Goal: Find specific page/section: Find specific page/section

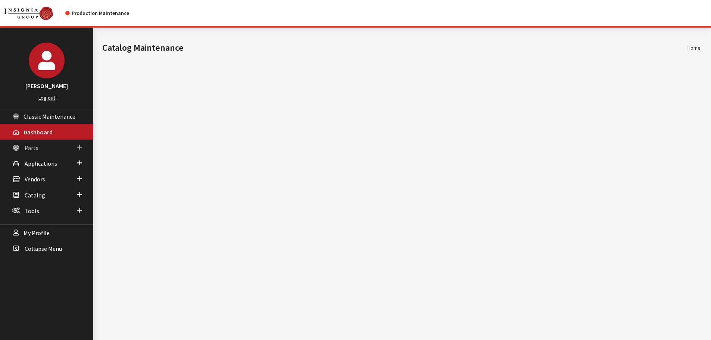
click at [27, 147] on span "Parts" at bounding box center [32, 147] width 14 height 7
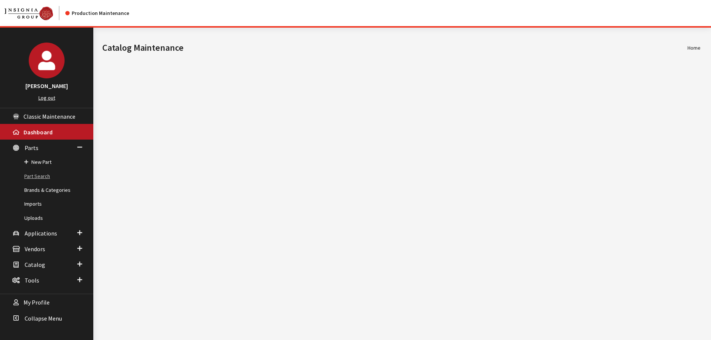
click at [37, 174] on link "Part Search" at bounding box center [46, 177] width 93 height 14
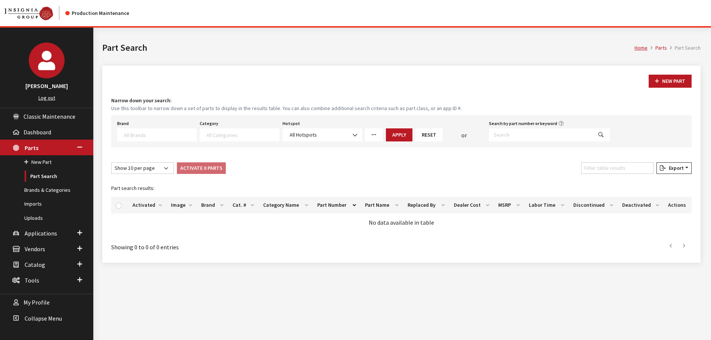
select select
click at [521, 140] on input "Search by part number or keyword" at bounding box center [540, 134] width 103 height 13
paste input "000096706A"
type input "000096706A"
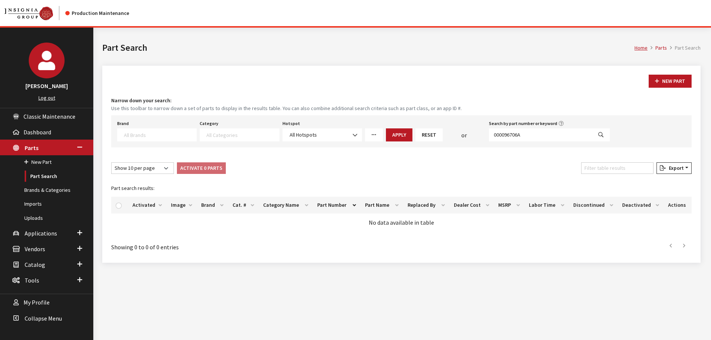
click at [599, 134] on icon "Search" at bounding box center [601, 135] width 5 height 5
select select
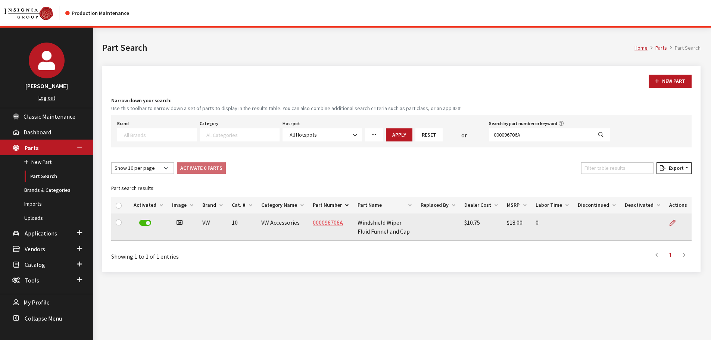
click at [332, 224] on link "000096706A" at bounding box center [328, 222] width 30 height 7
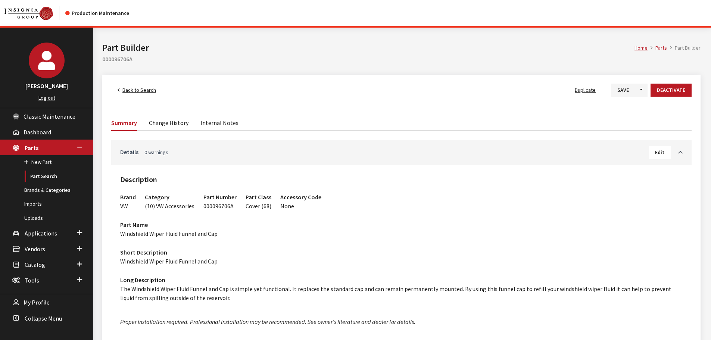
click at [508, 154] on link "Details 0 warnings" at bounding box center [384, 151] width 529 height 9
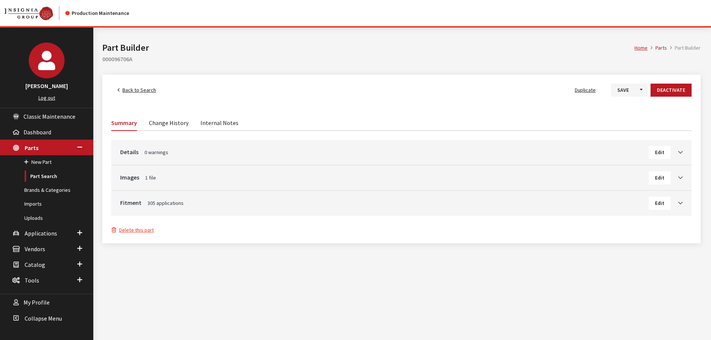
click at [465, 207] on h3 "Fitment 305 applications Edit" at bounding box center [401, 203] width 563 height 13
click at [400, 208] on h3 "Fitment 305 applications Edit" at bounding box center [401, 203] width 563 height 13
click at [402, 201] on link "Fitment 305 applications" at bounding box center [384, 202] width 529 height 9
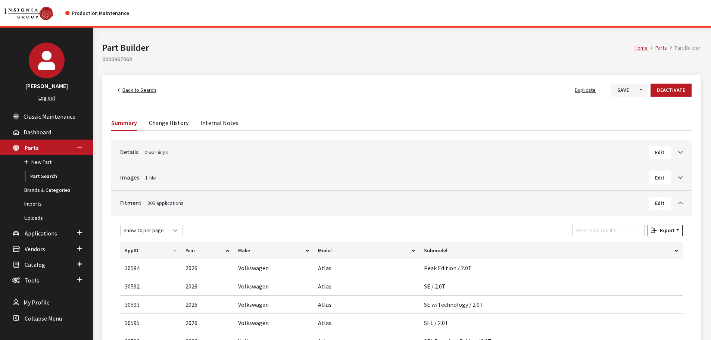
click at [206, 152] on link "Details 0 warnings" at bounding box center [384, 151] width 529 height 9
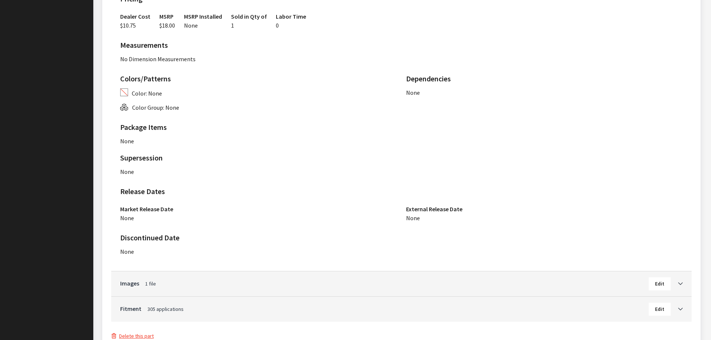
scroll to position [448, 0]
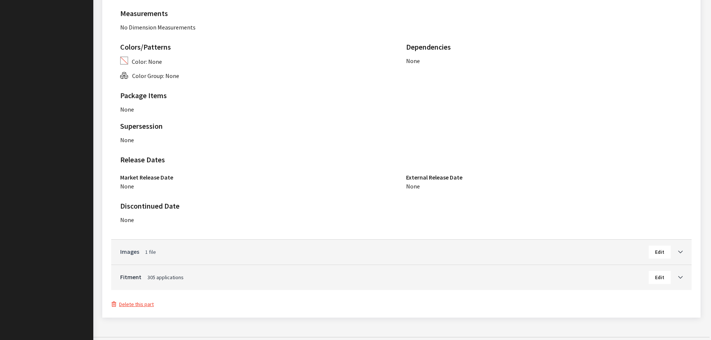
click at [343, 255] on link "Images 1 file" at bounding box center [384, 251] width 529 height 9
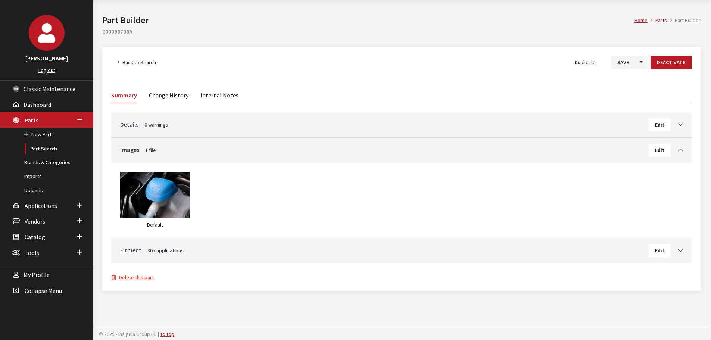
scroll to position [28, 0]
click at [304, 124] on link "Details 0 warnings" at bounding box center [384, 124] width 529 height 9
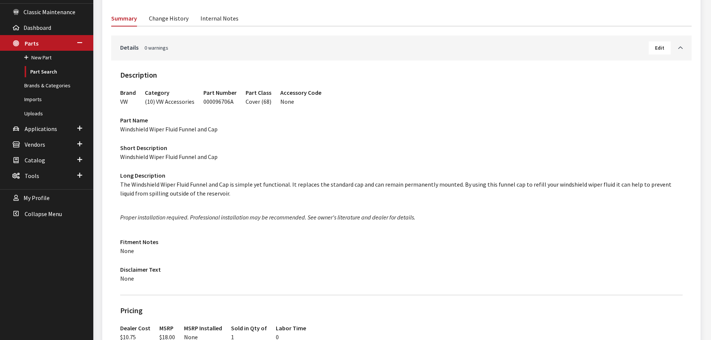
scroll to position [0, 0]
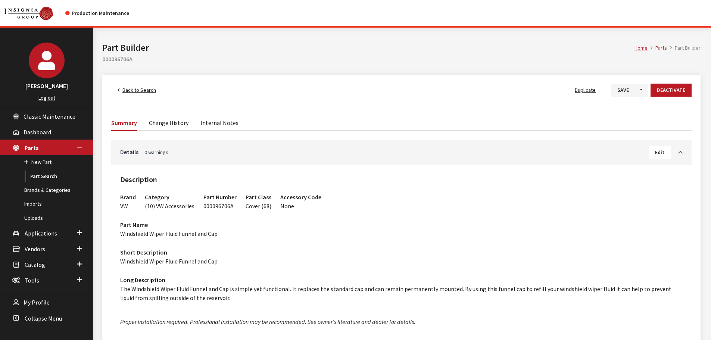
click at [176, 121] on link "Change History" at bounding box center [169, 123] width 40 height 16
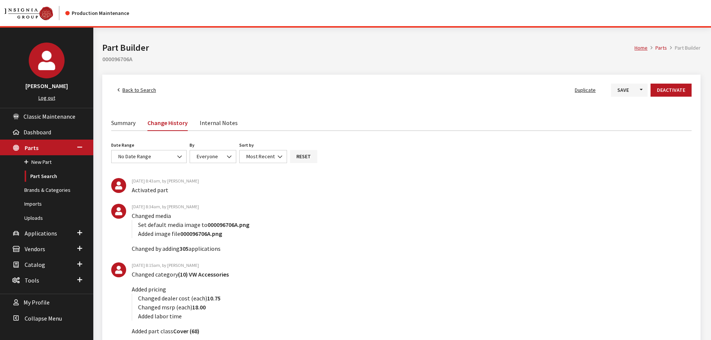
click at [130, 125] on link "Summary" at bounding box center [123, 123] width 24 height 16
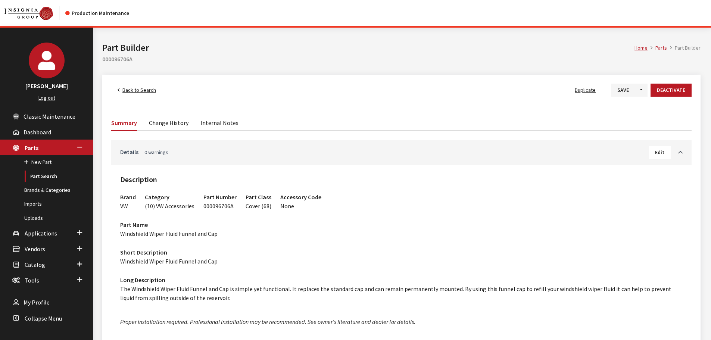
click at [401, 151] on link "Details 0 warnings" at bounding box center [384, 151] width 529 height 9
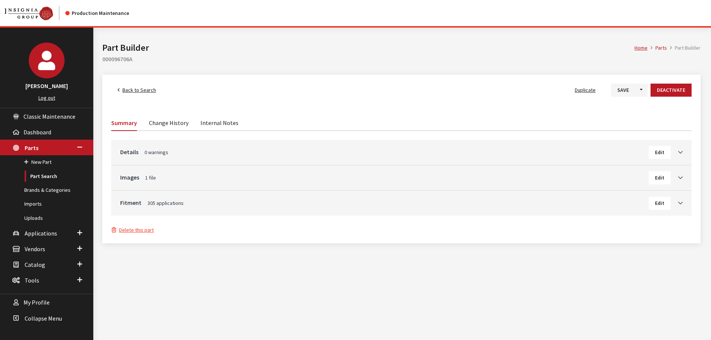
click at [363, 209] on h3 "Fitment 305 applications Edit" at bounding box center [401, 203] width 563 height 13
click at [364, 204] on link "Fitment 305 applications" at bounding box center [384, 202] width 529 height 9
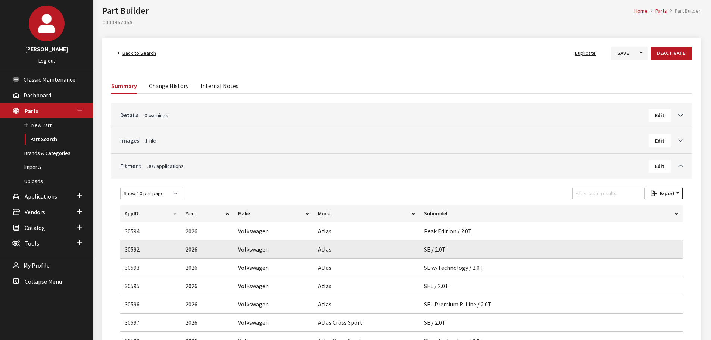
scroll to position [112, 0]
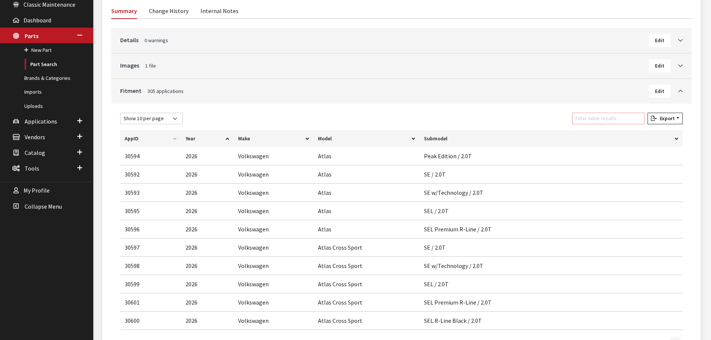
click at [616, 119] on input "Filter table results" at bounding box center [608, 119] width 72 height 12
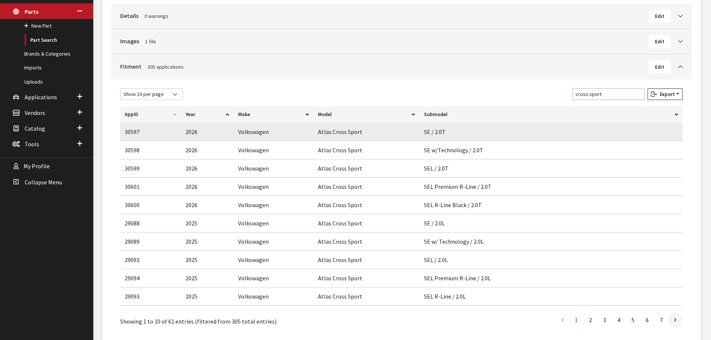
scroll to position [149, 0]
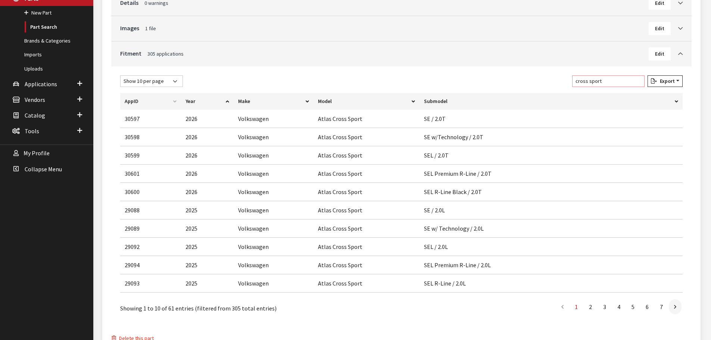
type input "cross sport"
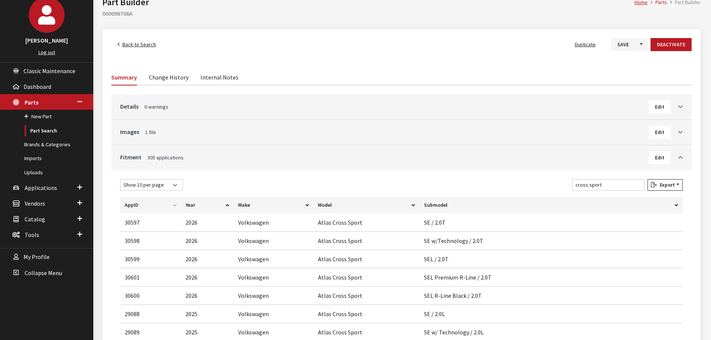
scroll to position [0, 0]
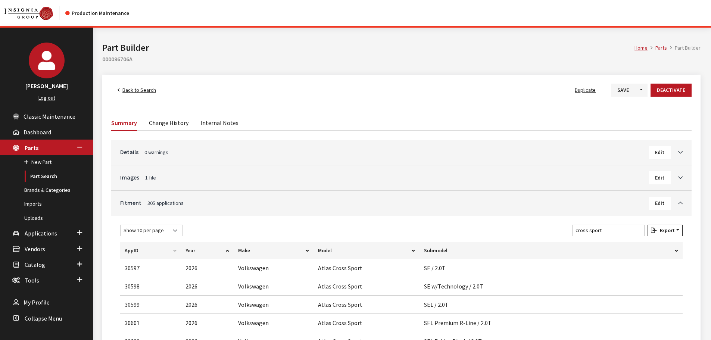
click at [140, 93] on span "Back to Search" at bounding box center [139, 90] width 34 height 7
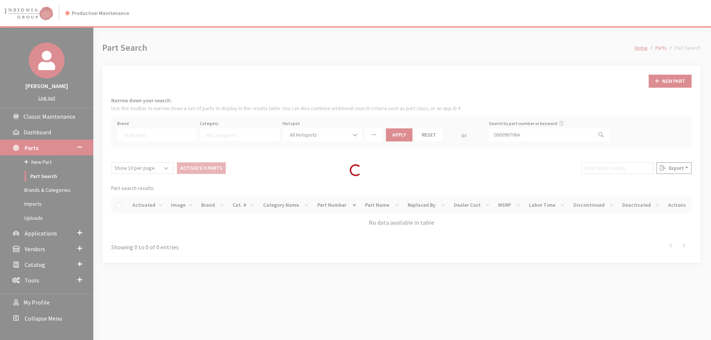
select select
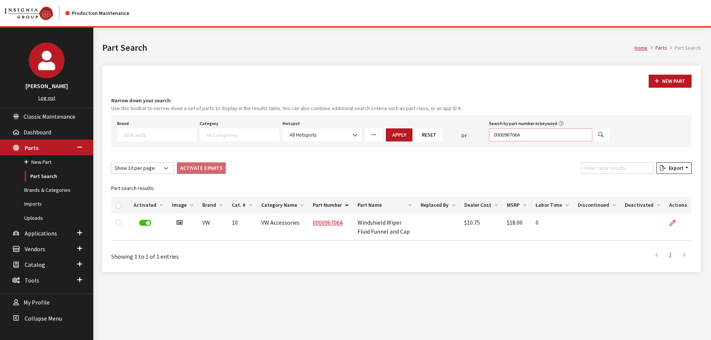
click at [535, 134] on input "000096706A" at bounding box center [540, 134] width 103 height 13
paste input "WACGB2XMAANZ"
type input "WACGB2XMAANZA"
click at [604, 134] on button "Search" at bounding box center [601, 134] width 18 height 13
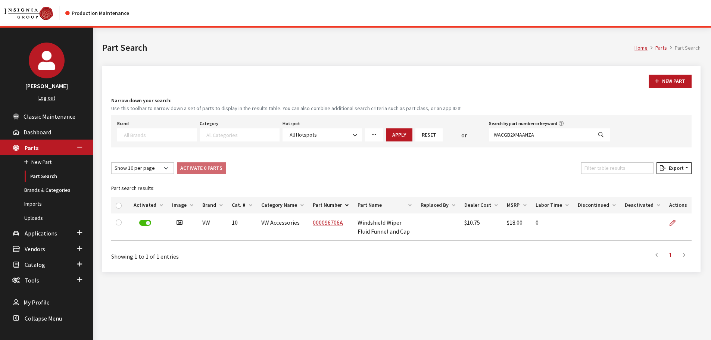
select select
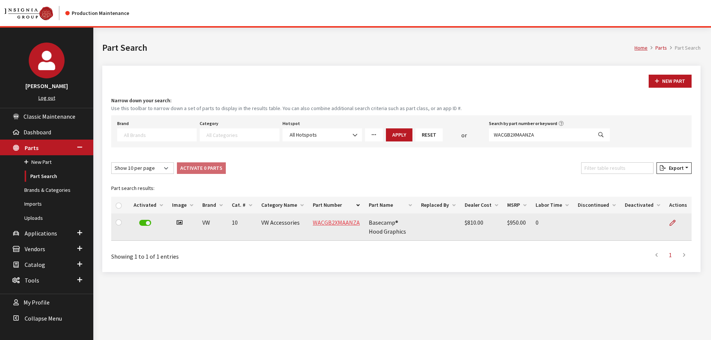
click at [344, 223] on link "WACGB2XMAANZA" at bounding box center [336, 222] width 47 height 7
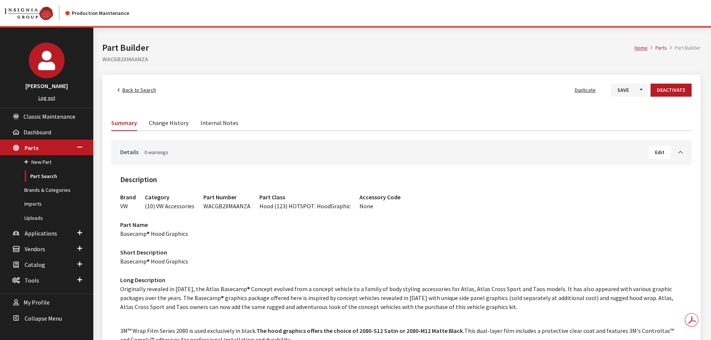
click at [300, 151] on link "Details 0 warnings" at bounding box center [384, 151] width 529 height 9
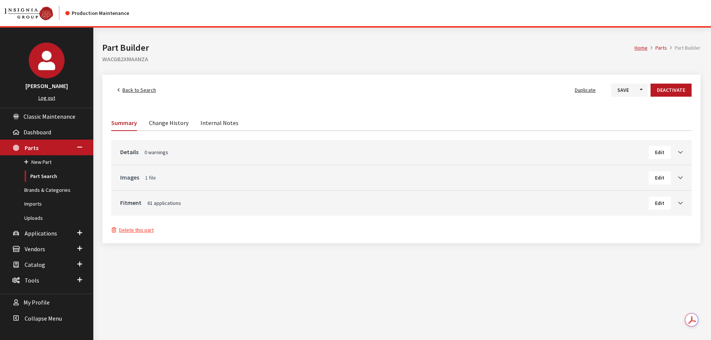
click at [221, 178] on link "Images 1 file" at bounding box center [384, 177] width 529 height 9
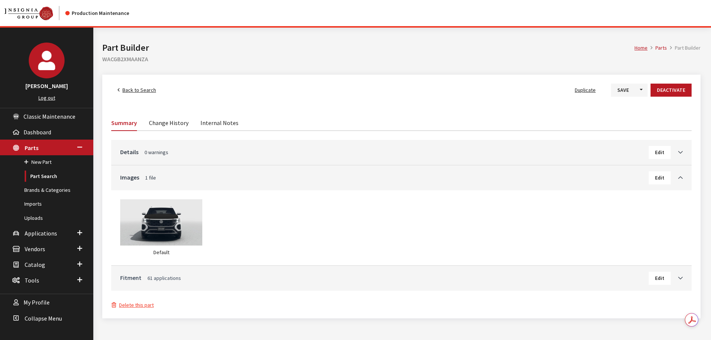
click at [262, 280] on link "Fitment 61 applications" at bounding box center [384, 277] width 529 height 9
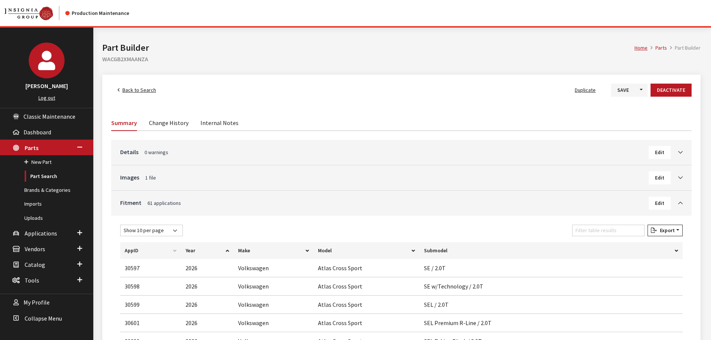
click at [130, 94] on link "Back to Search" at bounding box center [136, 90] width 51 height 13
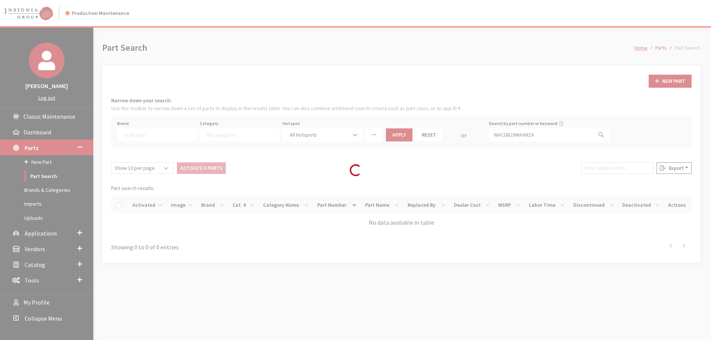
select select
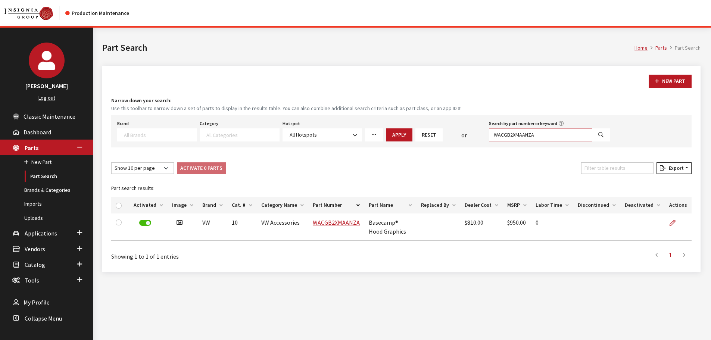
click at [552, 135] on input "WACGB2XMAANZA" at bounding box center [540, 134] width 103 height 13
paste input "FGB3GBAAND"
type input "WAFGB3GBAANDA"
click at [600, 136] on icon "Search" at bounding box center [601, 135] width 5 height 5
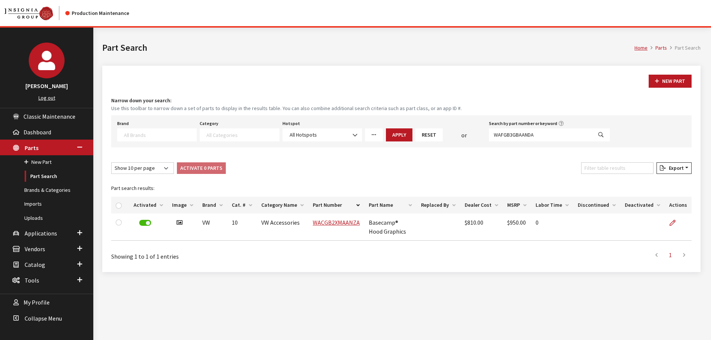
select select
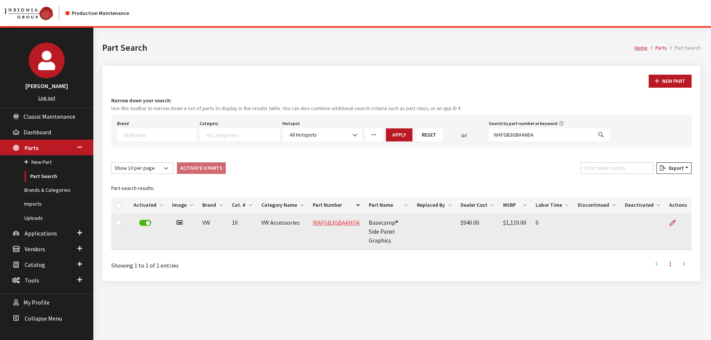
click at [341, 223] on link "WAFGB3GBAANDA" at bounding box center [336, 222] width 47 height 7
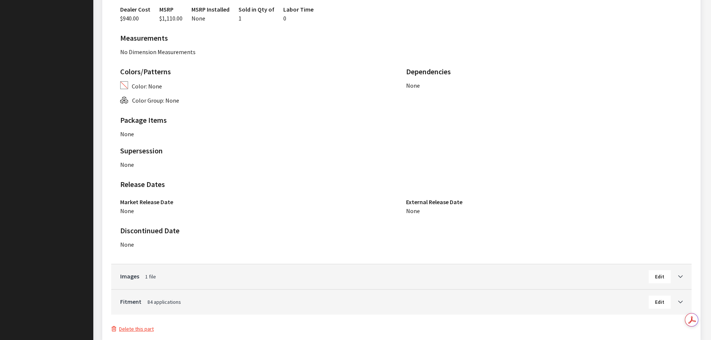
scroll to position [523, 0]
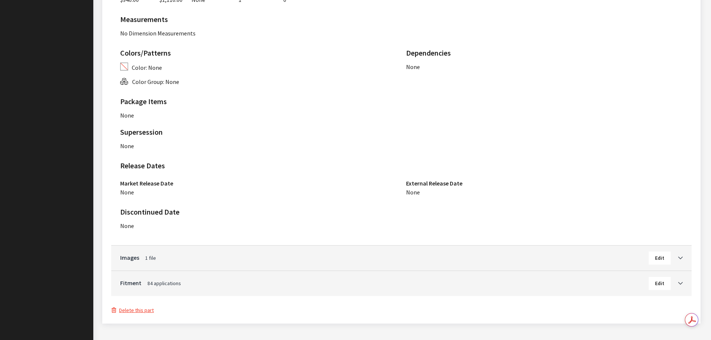
click at [422, 250] on div "Images 1 file Edit" at bounding box center [401, 258] width 581 height 25
click at [419, 255] on link "Images 1 file" at bounding box center [384, 257] width 529 height 9
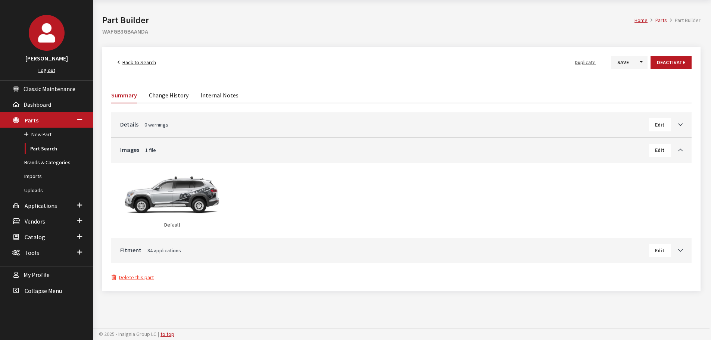
scroll to position [28, 0]
click at [508, 251] on link "Fitment 84 applications" at bounding box center [384, 250] width 529 height 9
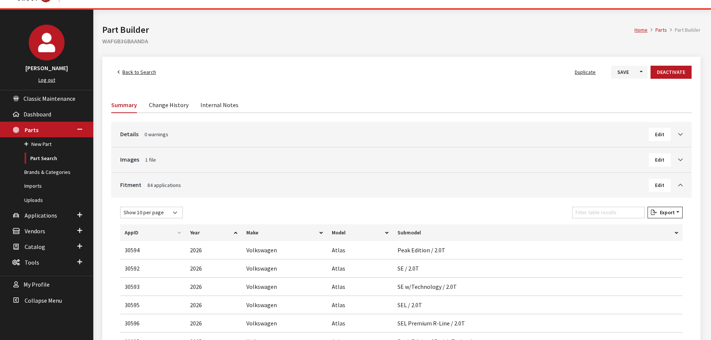
scroll to position [0, 0]
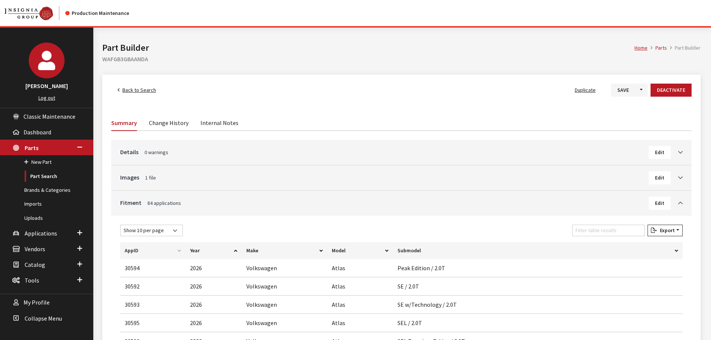
click at [140, 88] on span "Back to Search" at bounding box center [139, 90] width 34 height 7
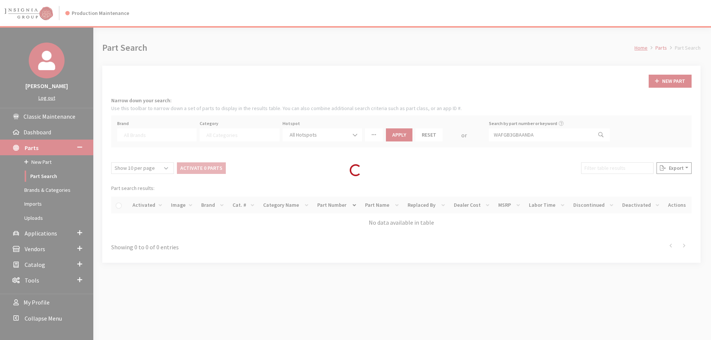
select select
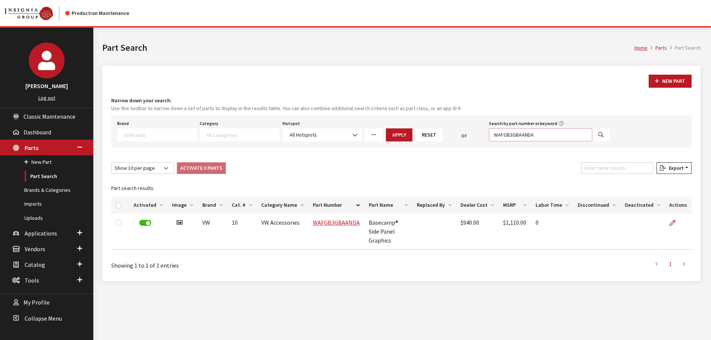
click at [537, 139] on input "WAFGB3GBAANDA" at bounding box center [540, 134] width 103 height 13
paste input "NPN071329"
type input "NPN071329A"
select select
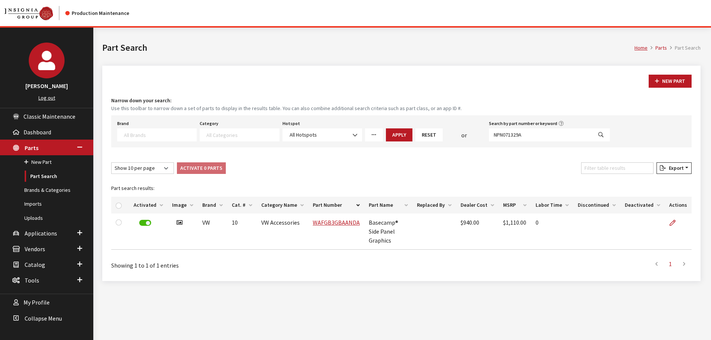
select select
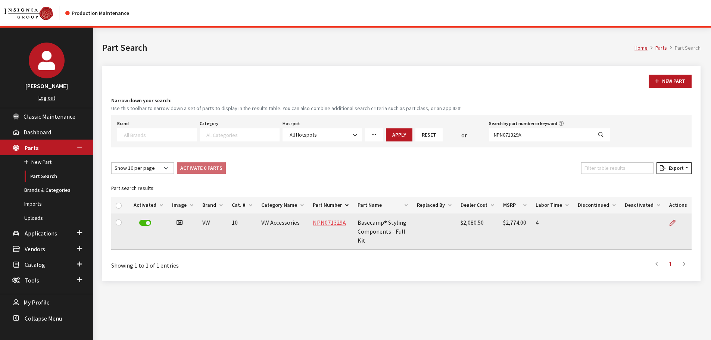
click at [328, 226] on link "NPN071329A" at bounding box center [329, 222] width 33 height 7
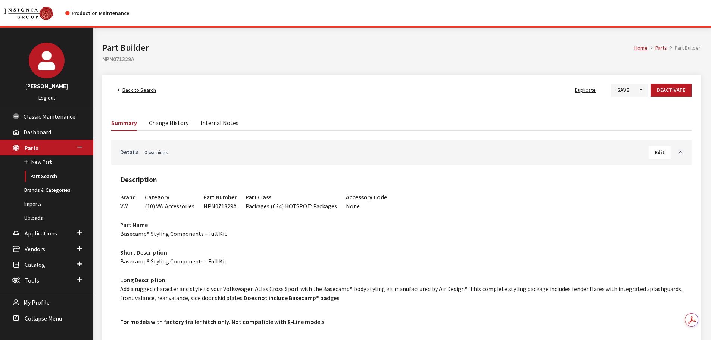
click at [380, 153] on link "Details 0 warnings" at bounding box center [384, 151] width 529 height 9
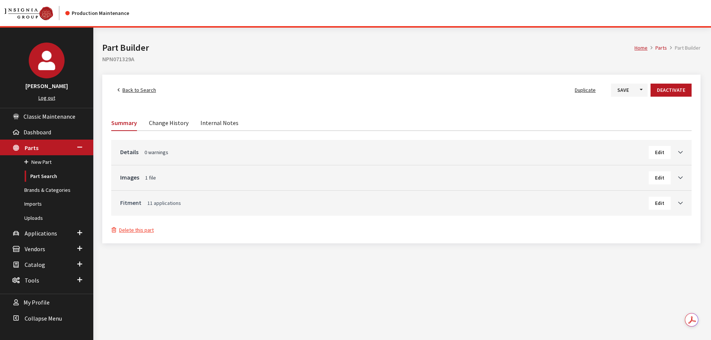
click at [363, 205] on link "Fitment 11 applications" at bounding box center [384, 202] width 529 height 9
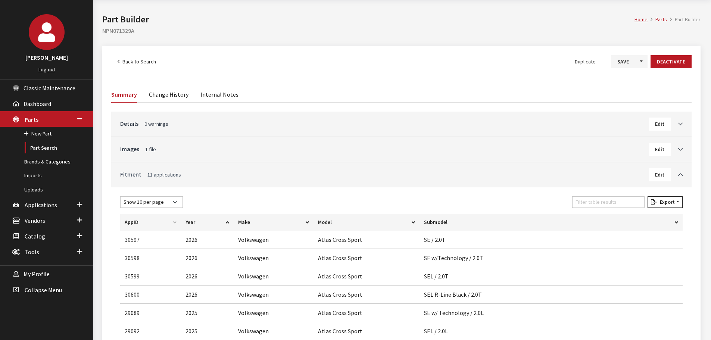
scroll to position [75, 0]
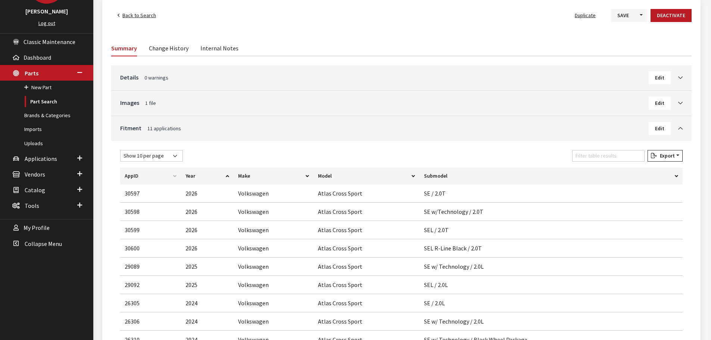
click at [661, 127] on span "Edit" at bounding box center [659, 128] width 9 height 7
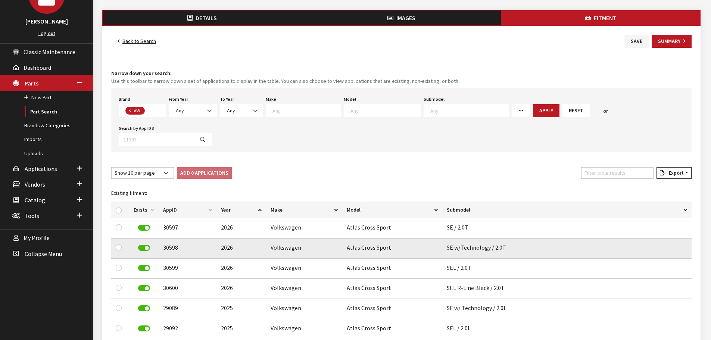
scroll to position [75, 0]
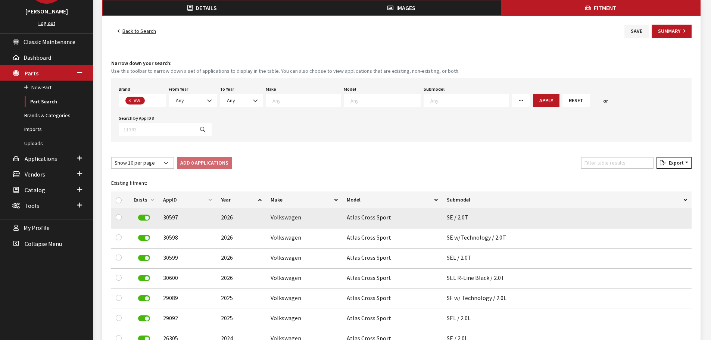
click at [142, 215] on label at bounding box center [144, 218] width 12 height 6
click at [630, 32] on button "Save" at bounding box center [637, 31] width 24 height 13
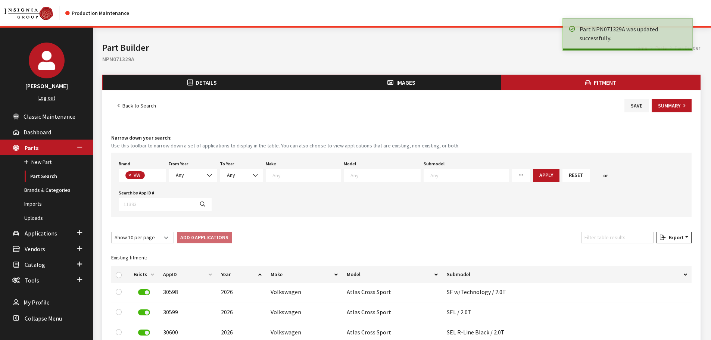
scroll to position [196, 0]
click at [131, 101] on link "Back to Search" at bounding box center [136, 105] width 51 height 13
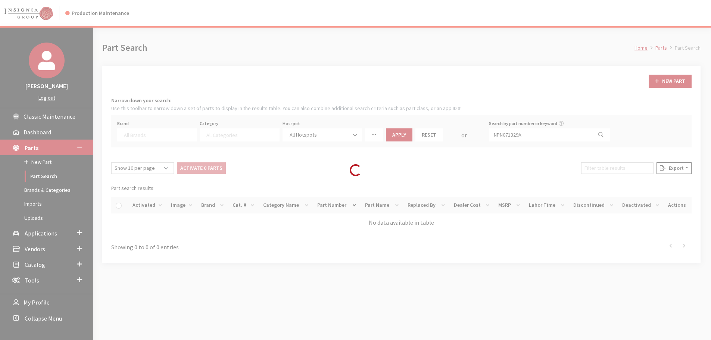
select select
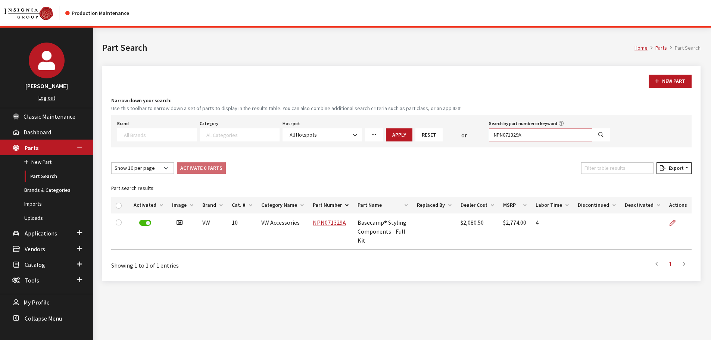
click at [510, 131] on input "NPN071329A" at bounding box center [540, 134] width 103 height 13
paste input "WACGB3GBAAND"
type input "WACGB3GBAANDA"
select select
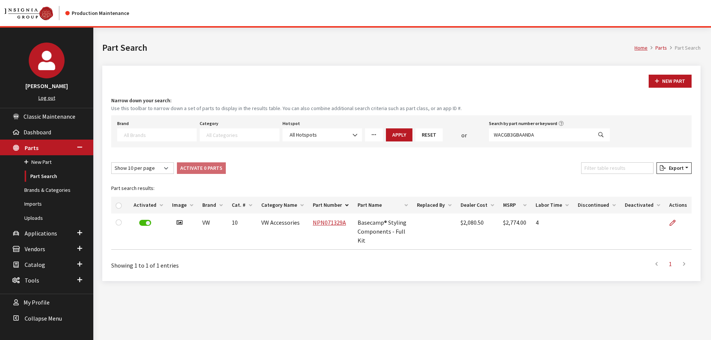
select select
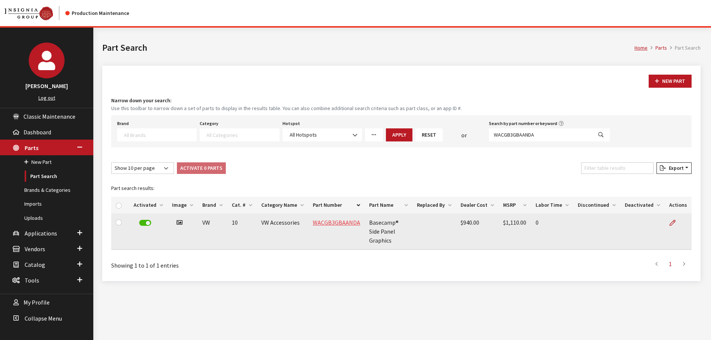
click at [329, 223] on link "WACGB3GBAANDA" at bounding box center [336, 222] width 47 height 7
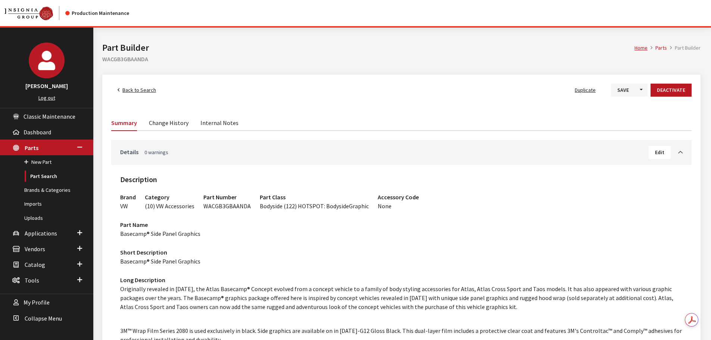
click at [363, 152] on link "Details 0 warnings" at bounding box center [384, 151] width 529 height 9
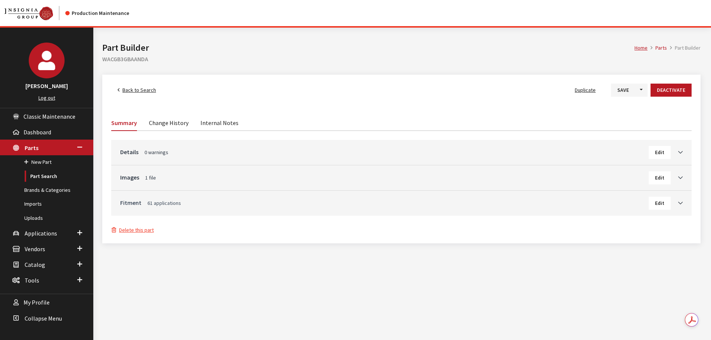
click at [347, 204] on link "Fitment 61 applications" at bounding box center [384, 202] width 529 height 9
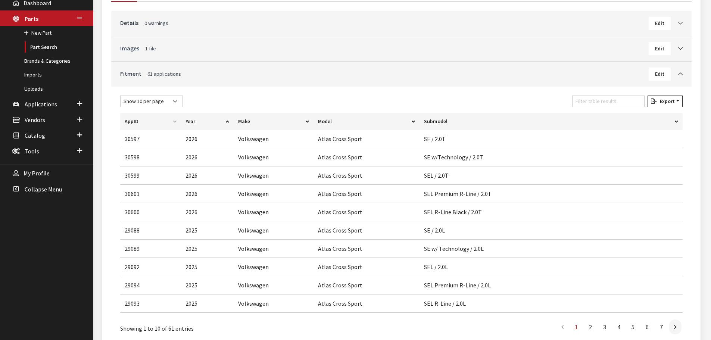
scroll to position [37, 0]
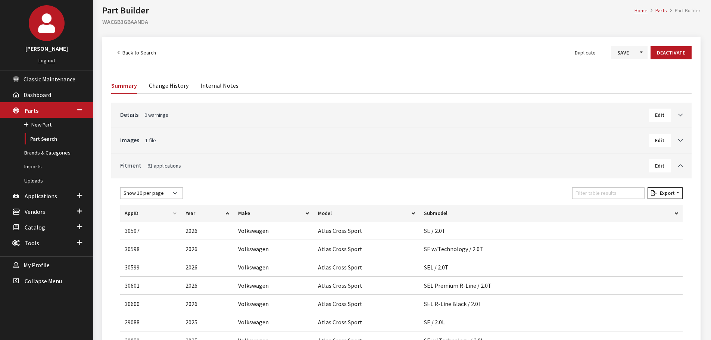
click at [138, 55] on span "Back to Search" at bounding box center [139, 52] width 34 height 7
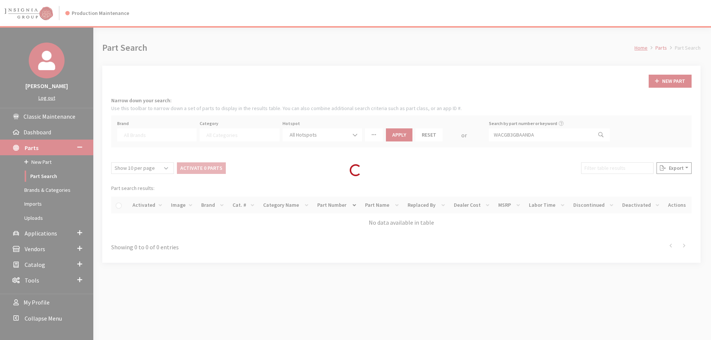
select select
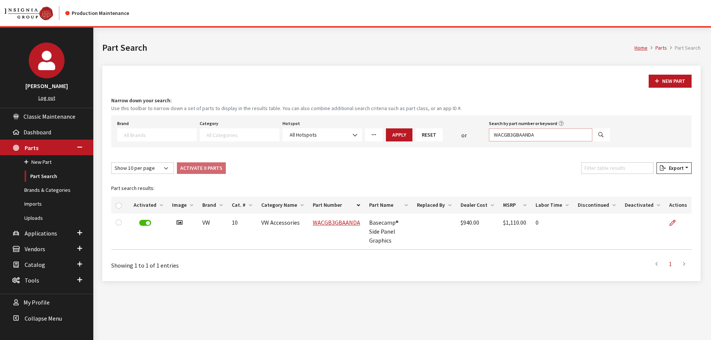
click at [561, 138] on input "WACGB3GBAANDA" at bounding box center [540, 134] width 103 height 13
paste input "2XMAANZ"
type input "WACGB2XMAANZA"
click at [603, 137] on icon "Search" at bounding box center [601, 135] width 5 height 5
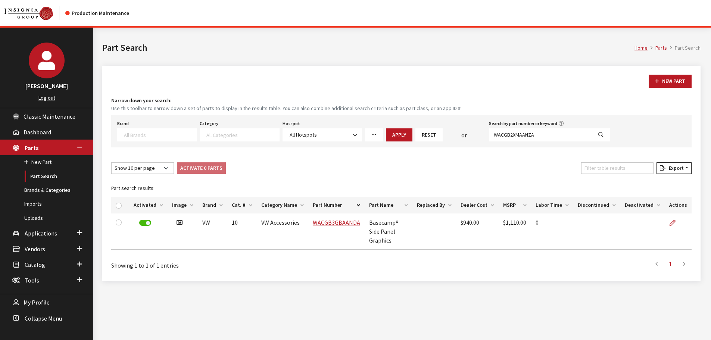
select select
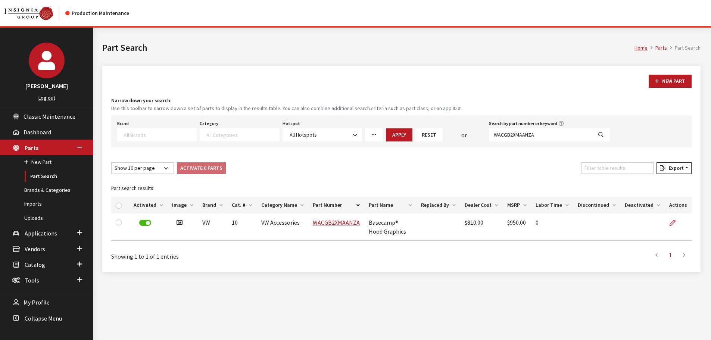
click at [372, 224] on td "Basecamp® Hood Graphics" at bounding box center [390, 227] width 52 height 27
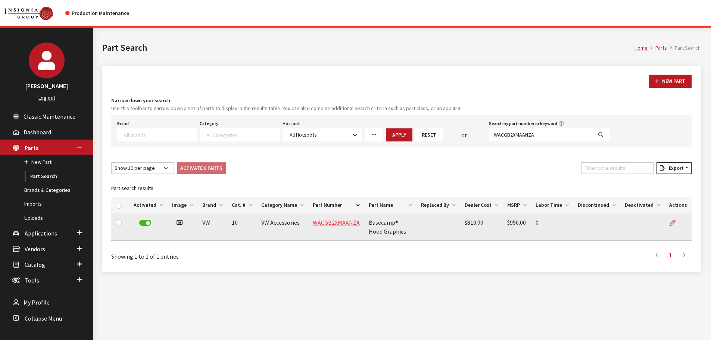
click at [335, 224] on link "WACGB2XMAANZA" at bounding box center [336, 222] width 47 height 7
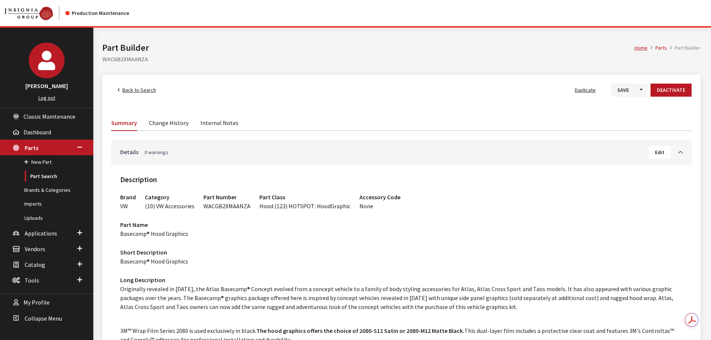
click at [482, 148] on link "Details 0 warnings" at bounding box center [384, 151] width 529 height 9
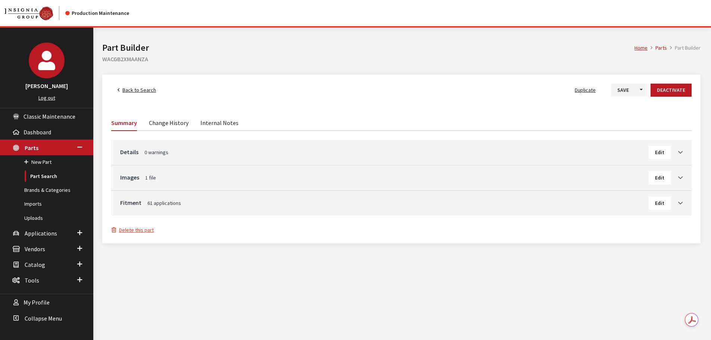
click at [463, 208] on h3 "Fitment 61 applications Edit" at bounding box center [401, 203] width 563 height 13
click at [464, 201] on link "Fitment 61 applications" at bounding box center [384, 202] width 529 height 9
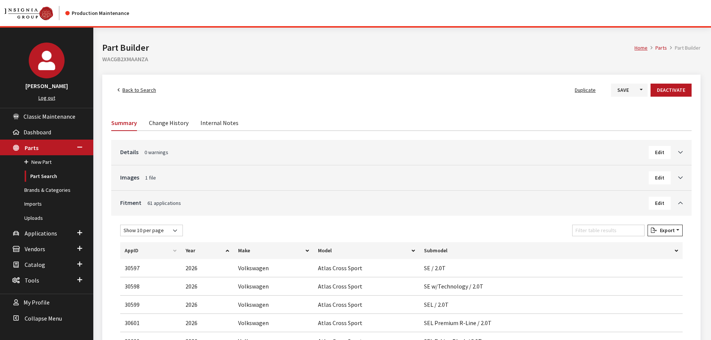
click at [145, 87] on span "Back to Search" at bounding box center [139, 90] width 34 height 7
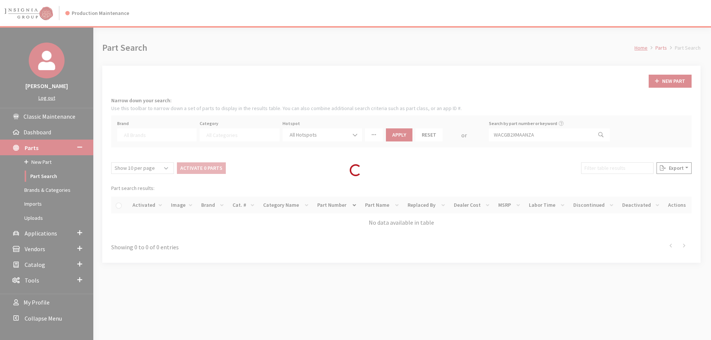
select select
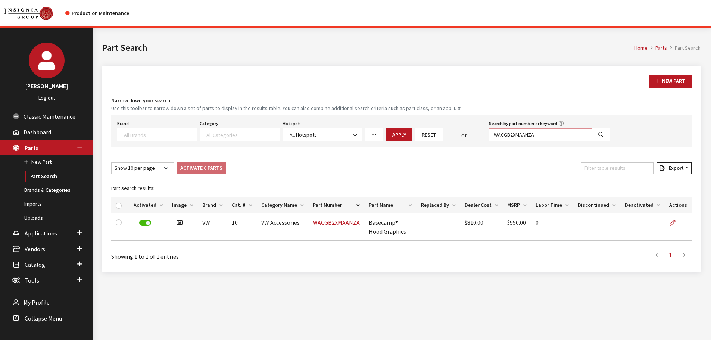
click at [561, 134] on input "WACGB2XMAANZA" at bounding box center [540, 134] width 103 height 13
click at [561, 135] on input "WACGB2XMAANZA" at bounding box center [540, 134] width 103 height 13
paste input "000071213F"
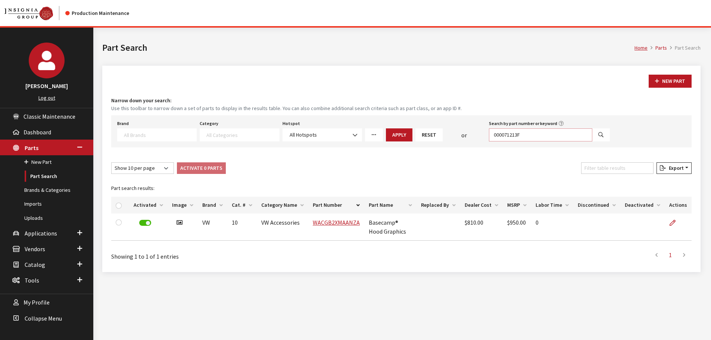
type input "000071213F"
select select
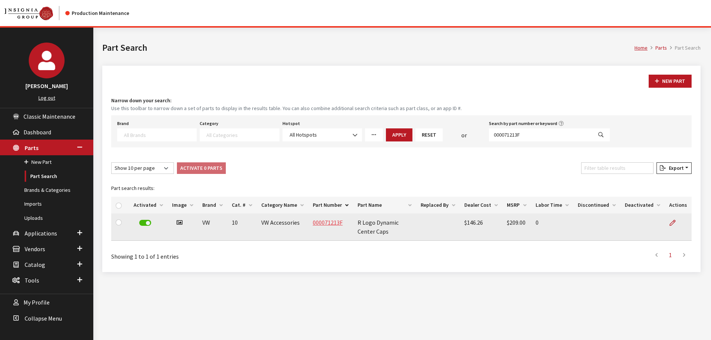
click at [330, 223] on link "000071213F" at bounding box center [328, 222] width 30 height 7
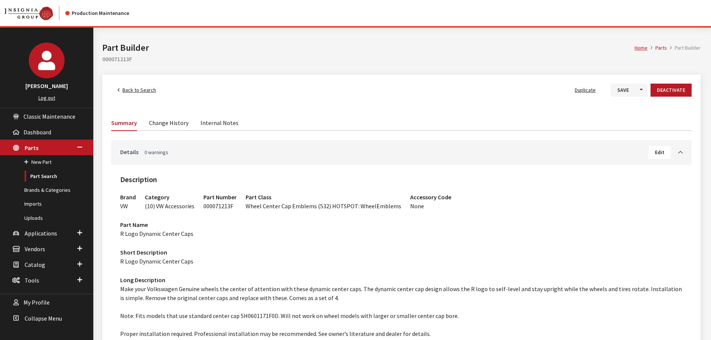
click at [454, 153] on link "Details 0 warnings" at bounding box center [384, 151] width 529 height 9
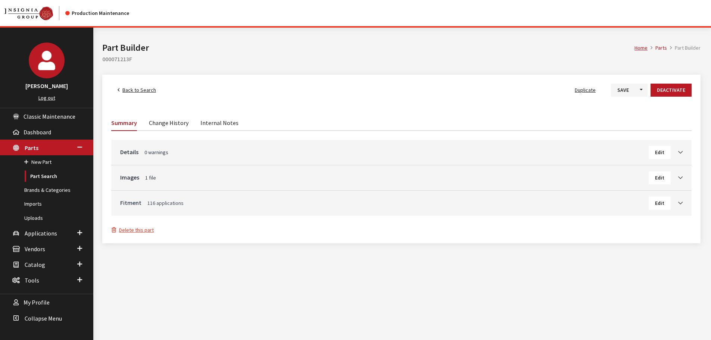
click at [425, 200] on link "Fitment 116 applications" at bounding box center [384, 202] width 529 height 9
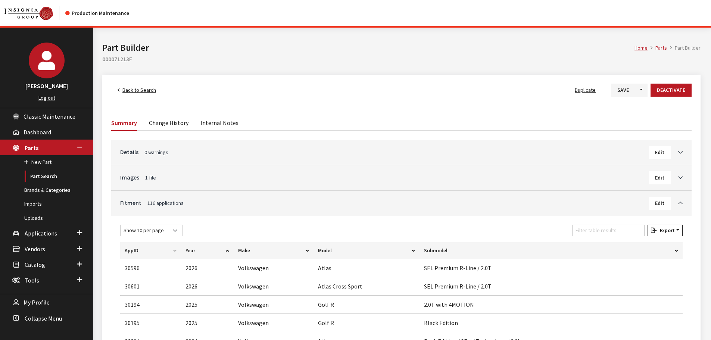
drag, startPoint x: 122, startPoint y: 90, endPoint x: 144, endPoint y: 93, distance: 22.6
click at [122, 90] on link "Back to Search" at bounding box center [136, 90] width 51 height 13
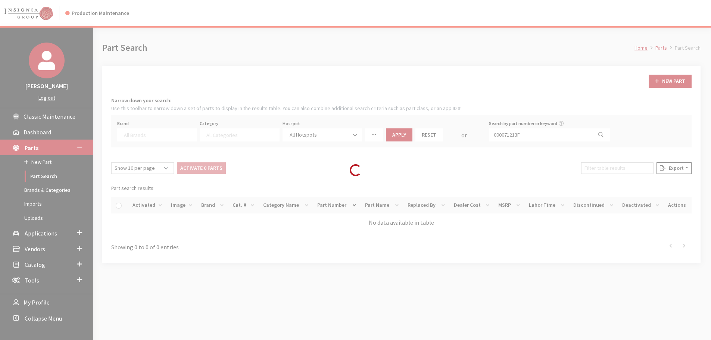
select select
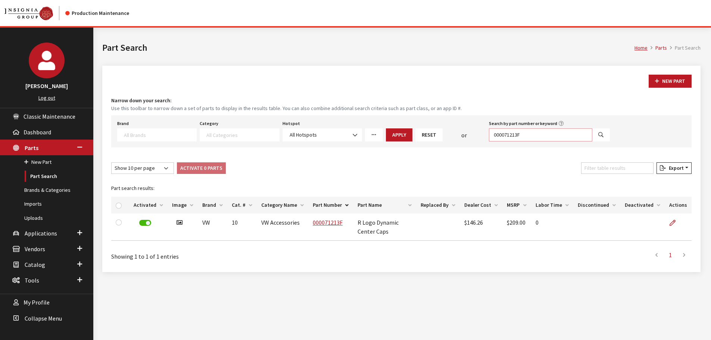
click at [508, 135] on input "000071213F" at bounding box center [540, 134] width 103 height 13
paste input "5H0071801"
type input "5H0071801"
select select
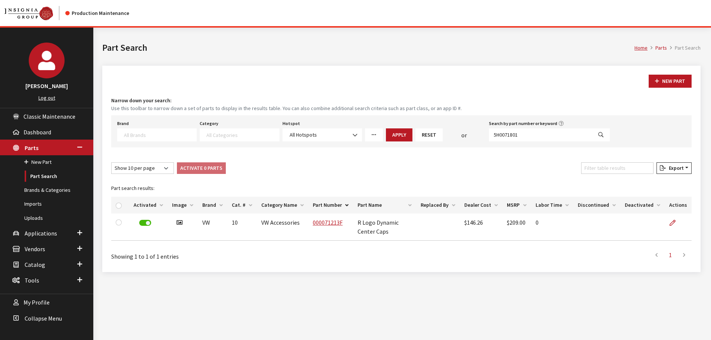
select select
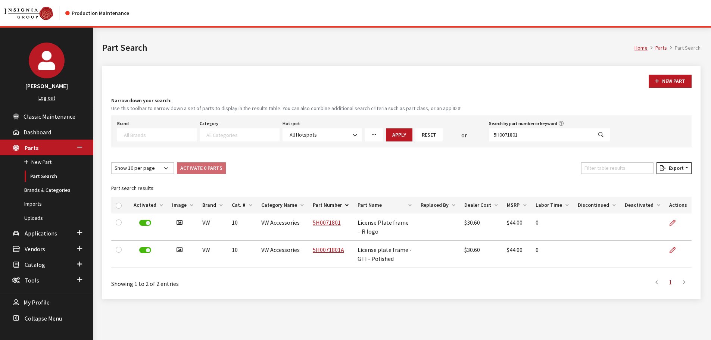
click at [320, 222] on link "5H0071801" at bounding box center [327, 222] width 28 height 7
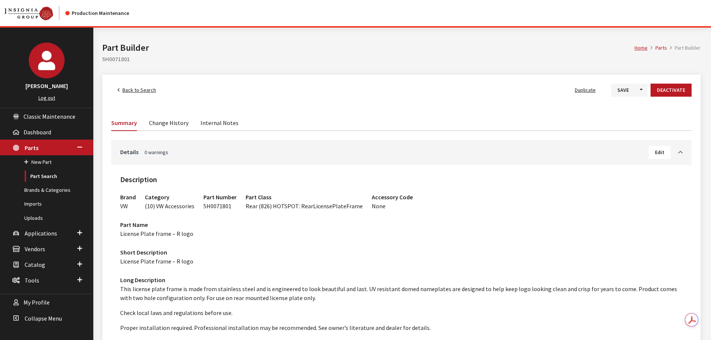
click at [134, 86] on link "Back to Search" at bounding box center [136, 90] width 51 height 13
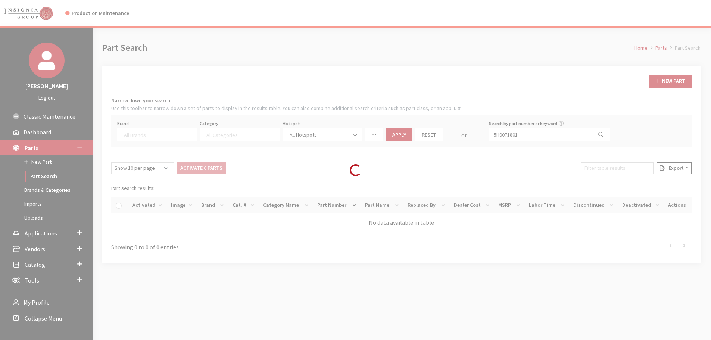
select select
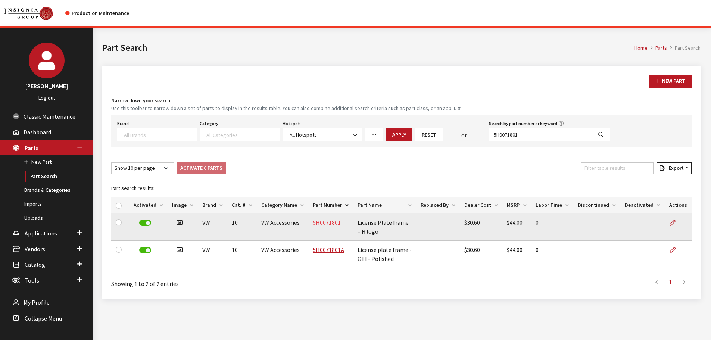
click at [322, 224] on link "5H0071801" at bounding box center [327, 222] width 28 height 7
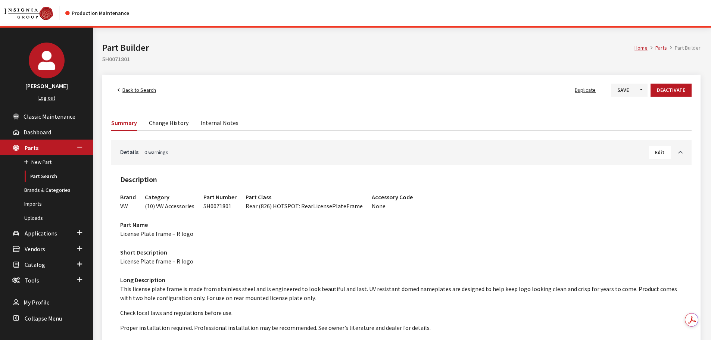
click at [369, 157] on h3 "Details 0 warnings Edit" at bounding box center [401, 152] width 563 height 13
click at [361, 152] on link "Details 0 warnings" at bounding box center [384, 151] width 529 height 9
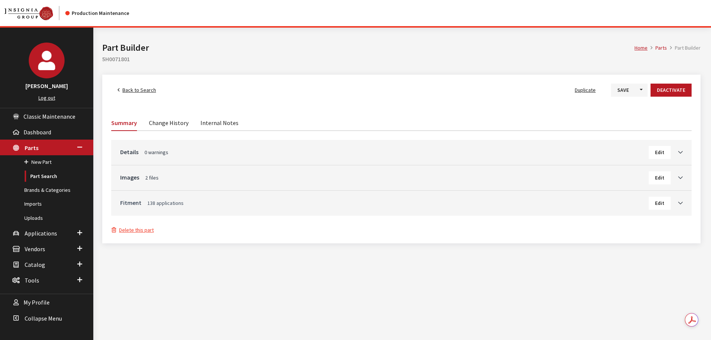
click at [309, 202] on link "Fitment 138 applications" at bounding box center [384, 202] width 529 height 9
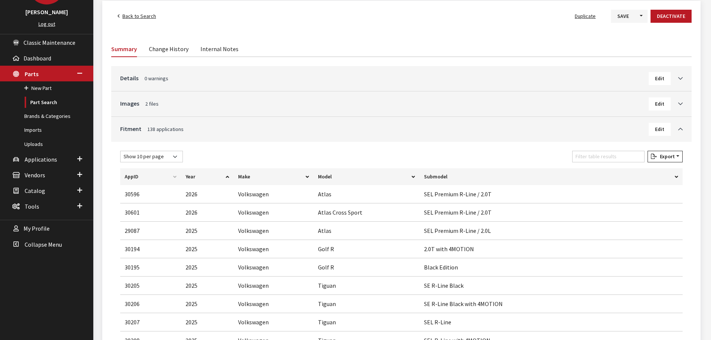
scroll to position [37, 0]
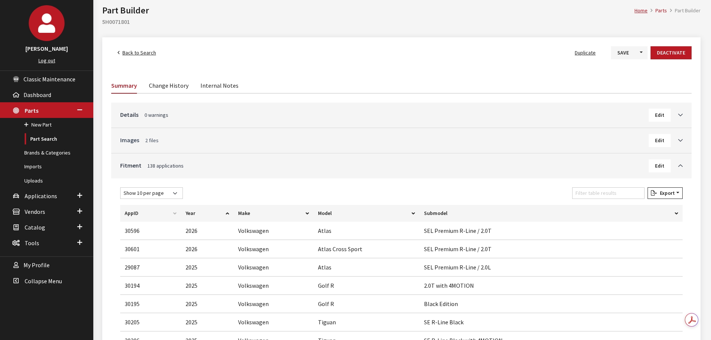
click at [142, 137] on link "Images 2 files" at bounding box center [384, 140] width 529 height 9
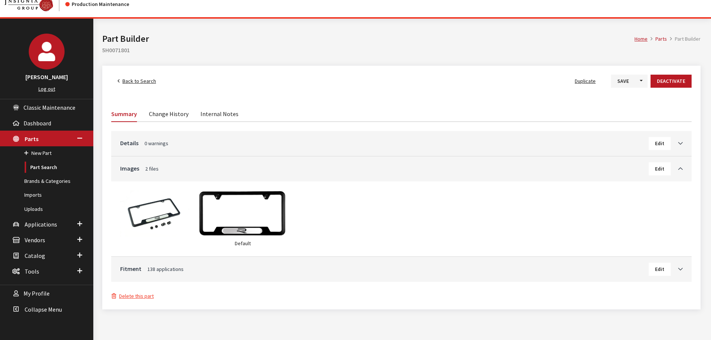
scroll to position [0, 0]
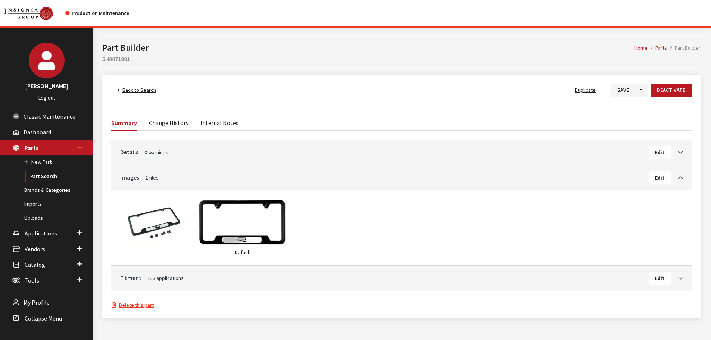
click at [131, 88] on span "Back to Search" at bounding box center [139, 90] width 34 height 7
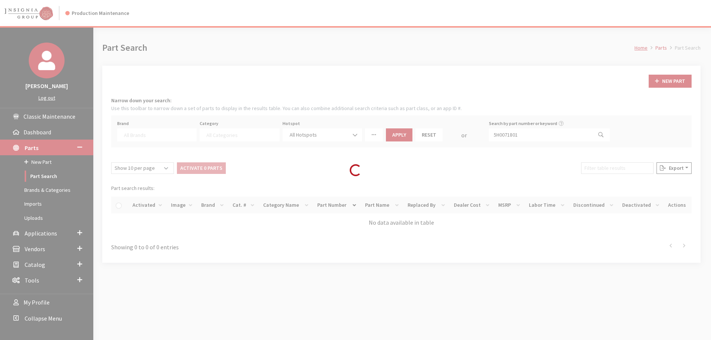
select select
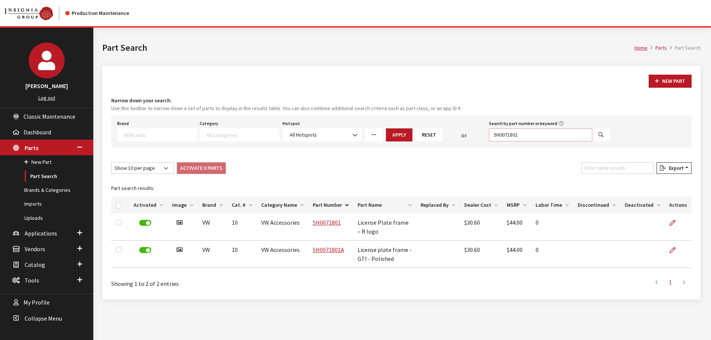
click at [546, 137] on input "5H0071801" at bounding box center [540, 134] width 103 height 13
paste input "WAFGB2XMAANZA"
type input "WAFGB2XMAANZA"
select select
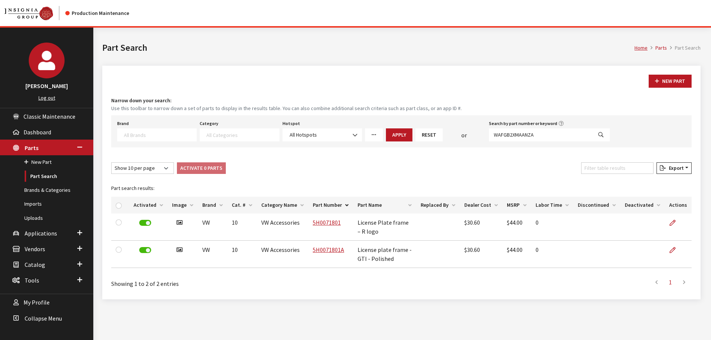
select select
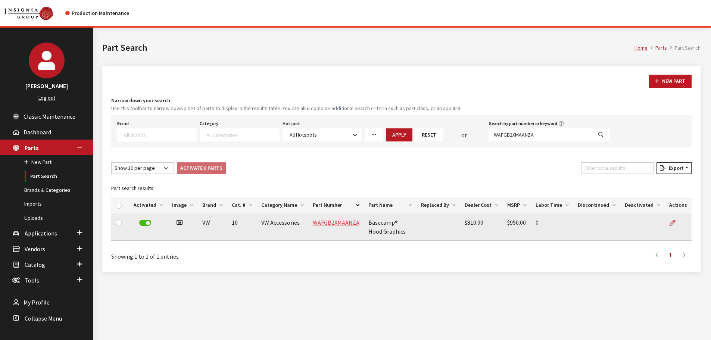
click at [328, 220] on link "WAFGB2XMAANZA" at bounding box center [336, 222] width 47 height 7
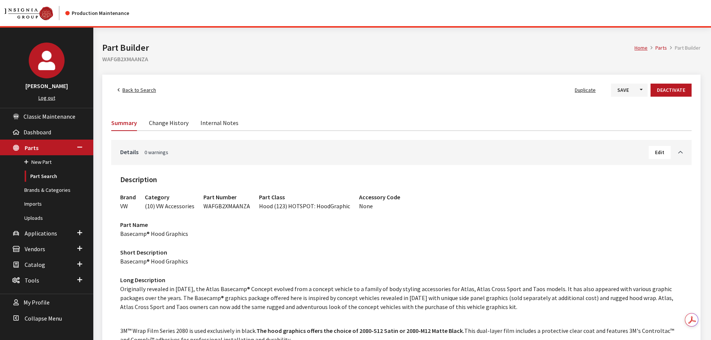
click at [134, 92] on span "Back to Search" at bounding box center [139, 90] width 34 height 7
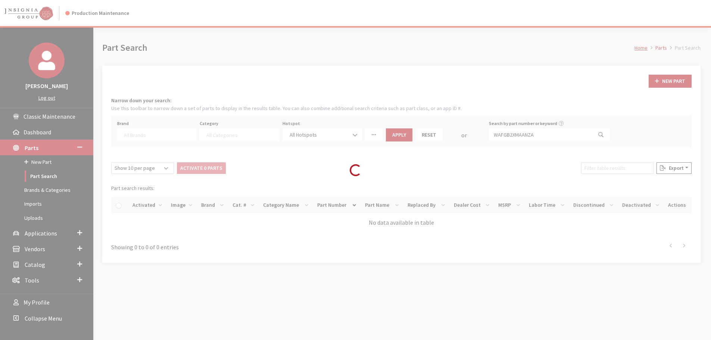
select select
